Goal: Task Accomplishment & Management: Manage account settings

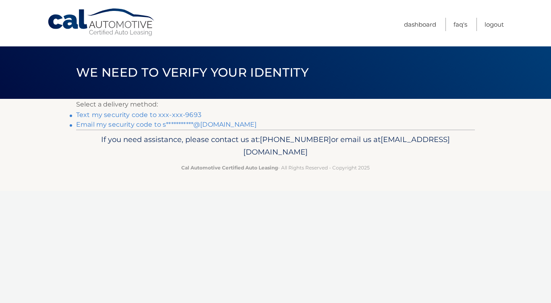
click at [139, 113] on link "Text my security code to xxx-xxx-9693" at bounding box center [138, 115] width 125 height 8
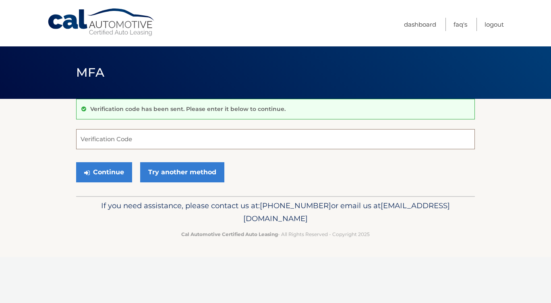
click at [130, 139] on input "Verification Code" at bounding box center [275, 139] width 399 height 20
type input "729539"
click at [114, 170] on button "Continue" at bounding box center [104, 172] width 56 height 20
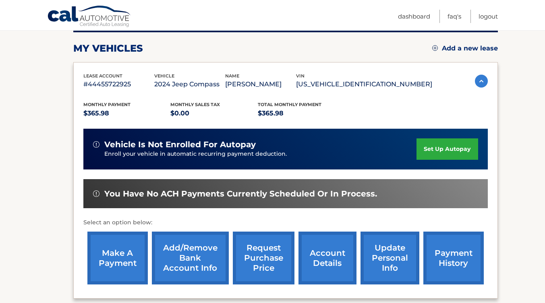
scroll to position [121, 0]
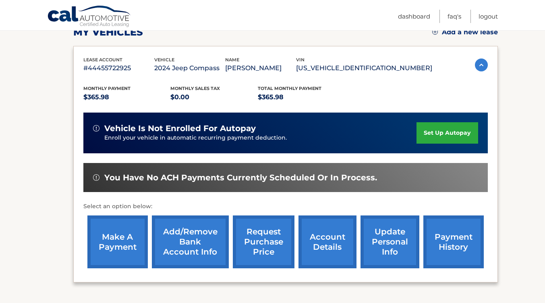
click at [112, 236] on link "make a payment" at bounding box center [117, 241] width 60 height 53
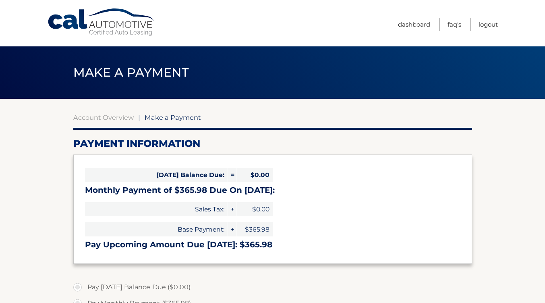
select select "YmQ5YzU5ODgtNzFlZC00NmE4LTkxOTEtNGVhMDQ4MTA1MTk5"
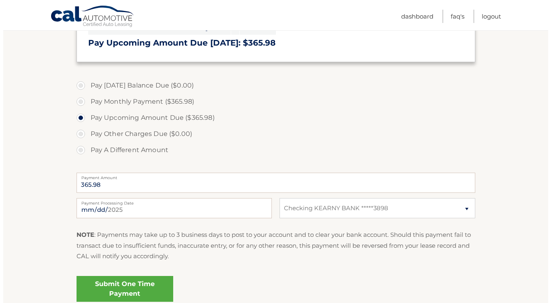
scroll to position [242, 0]
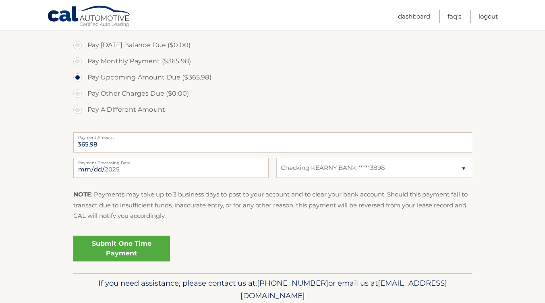
click at [129, 244] on link "Submit One Time Payment" at bounding box center [121, 248] width 97 height 26
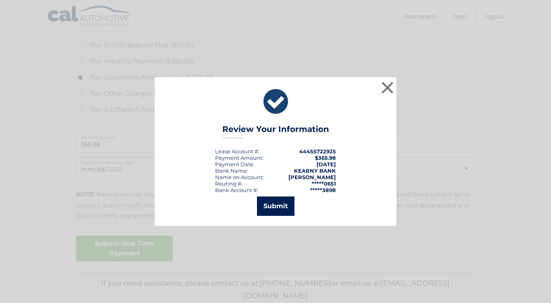
click at [278, 205] on button "Submit" at bounding box center [275, 205] width 37 height 19
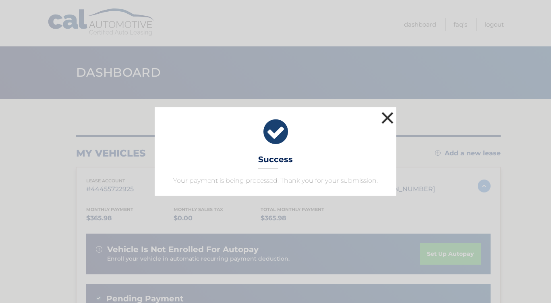
click at [392, 118] on button "×" at bounding box center [388, 118] width 16 height 16
